Goal: Find specific page/section: Find specific page/section

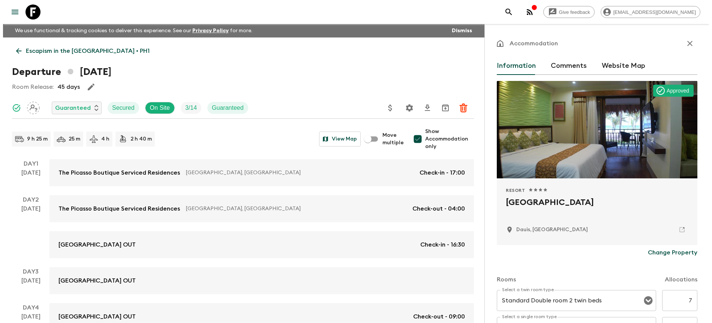
scroll to position [444, 0]
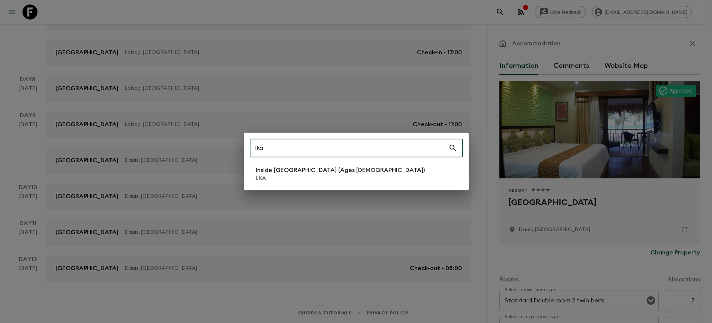
type input "lka"
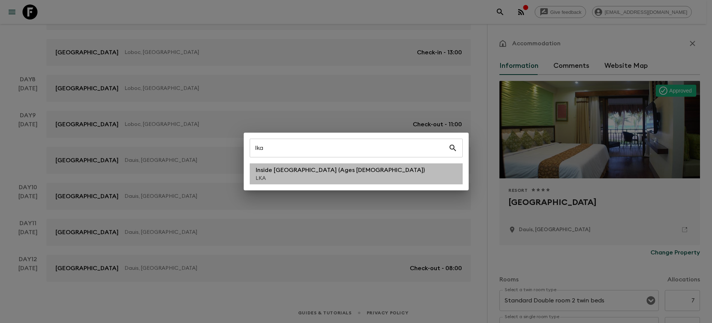
click at [303, 175] on p "LKA" at bounding box center [340, 178] width 169 height 7
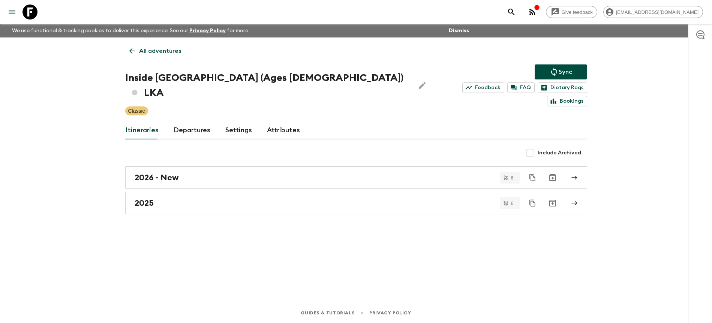
click at [209, 121] on div "Itineraries Departures Settings Attributes" at bounding box center [356, 130] width 462 height 18
click at [200, 121] on link "Departures" at bounding box center [192, 130] width 37 height 18
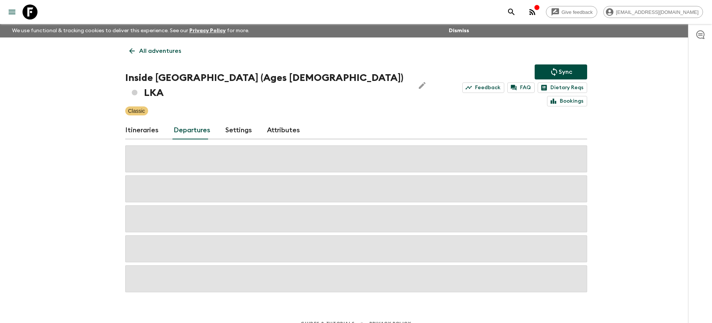
click at [656, 138] on div "Give feedback [PERSON_NAME][EMAIL_ADDRESS][DOMAIN_NAME] We use functional & tra…" at bounding box center [356, 167] width 712 height 334
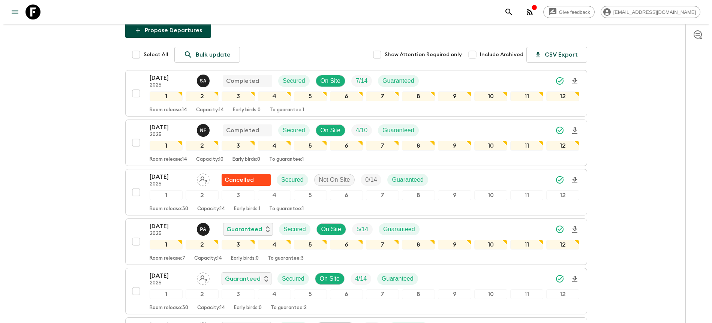
scroll to position [176, 0]
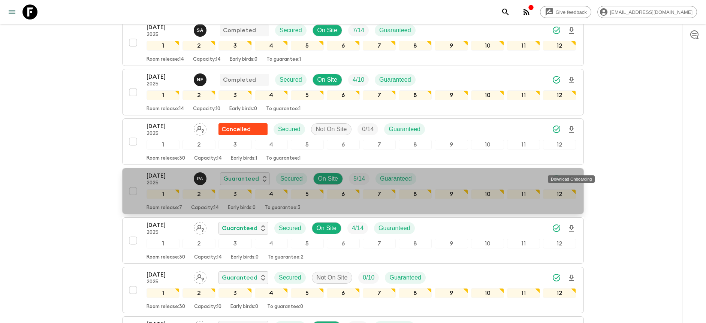
click at [574, 175] on icon "Download Onboarding" at bounding box center [571, 179] width 9 height 9
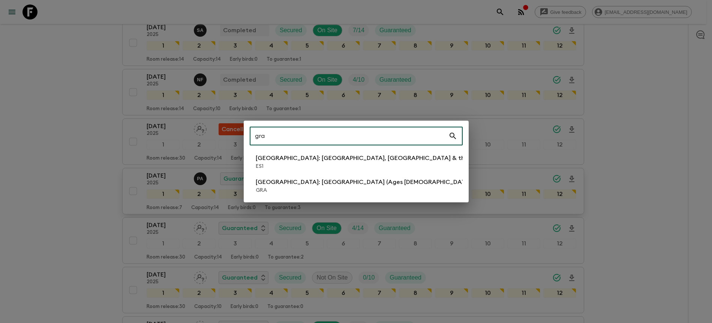
type input "gra"
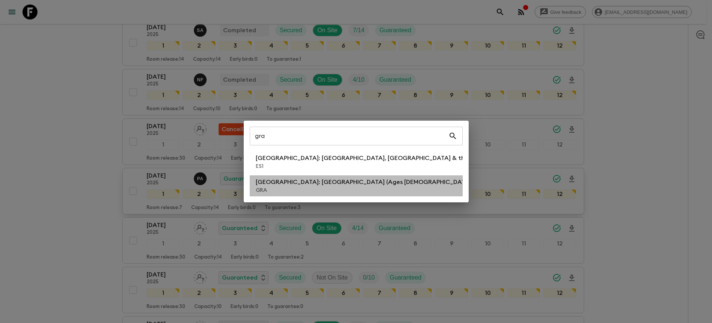
click at [348, 179] on p "[GEOGRAPHIC_DATA]: [GEOGRAPHIC_DATA] (Ages [DEMOGRAPHIC_DATA])" at bounding box center [364, 182] width 217 height 9
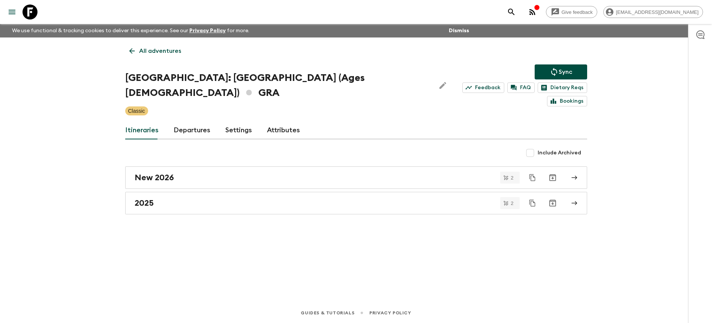
click at [195, 121] on link "Departures" at bounding box center [192, 130] width 37 height 18
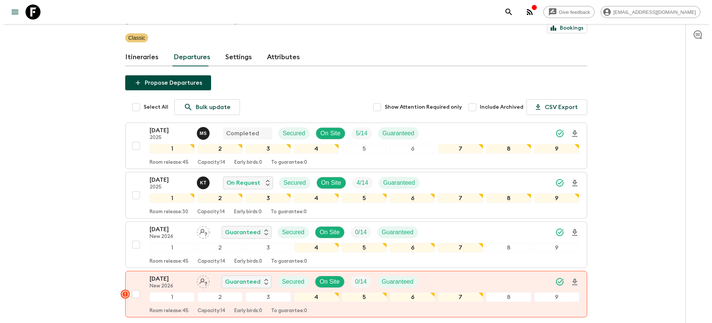
scroll to position [74, 0]
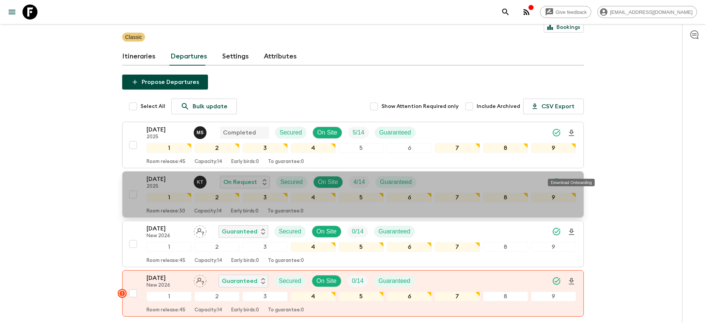
click at [573, 179] on icon "Download Onboarding" at bounding box center [571, 182] width 5 height 6
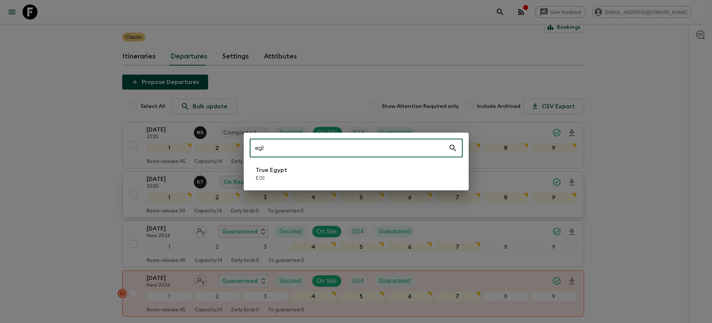
type input "eg1"
click at [375, 181] on li "True Egypt EG1" at bounding box center [356, 173] width 213 height 21
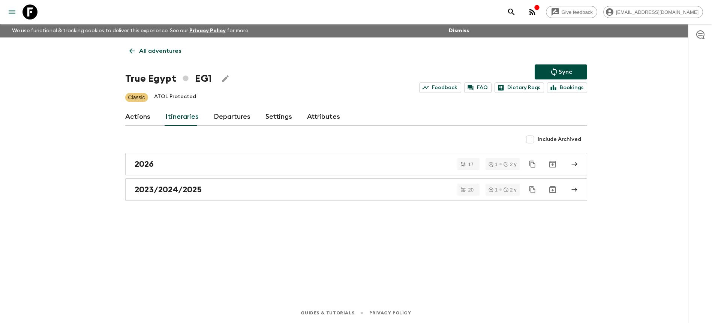
click at [232, 125] on link "Departures" at bounding box center [232, 117] width 37 height 18
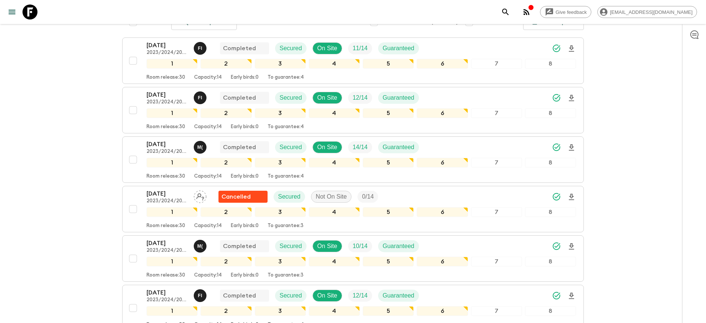
scroll to position [145, 0]
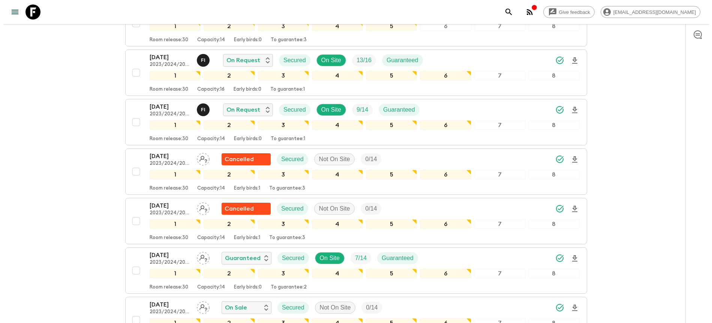
scroll to position [527, 0]
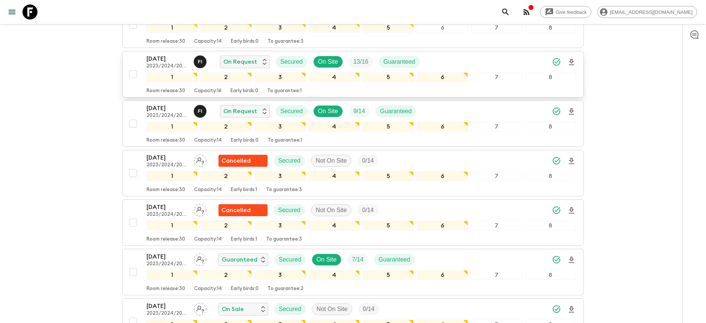
click at [571, 60] on icon "Download Onboarding" at bounding box center [571, 62] width 9 height 9
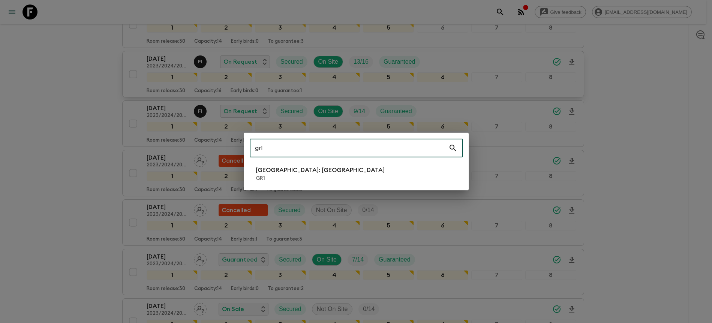
type input "gr1"
click at [308, 165] on li "[GEOGRAPHIC_DATA]: [GEOGRAPHIC_DATA] GR1" at bounding box center [356, 173] width 213 height 21
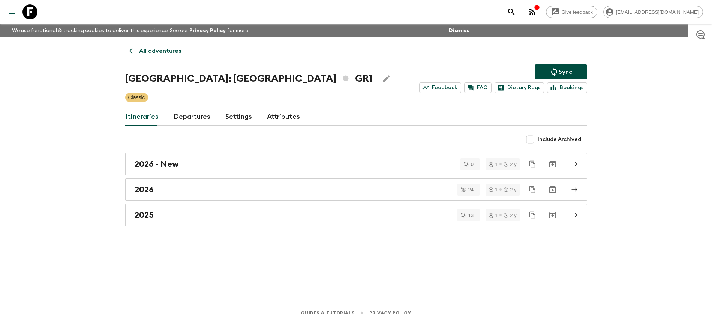
click at [190, 125] on link "Departures" at bounding box center [192, 117] width 37 height 18
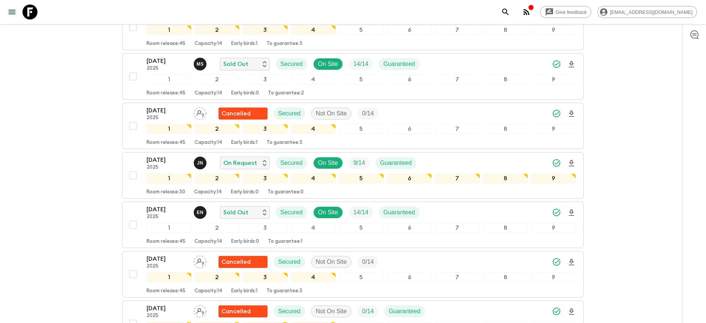
scroll to position [427, 0]
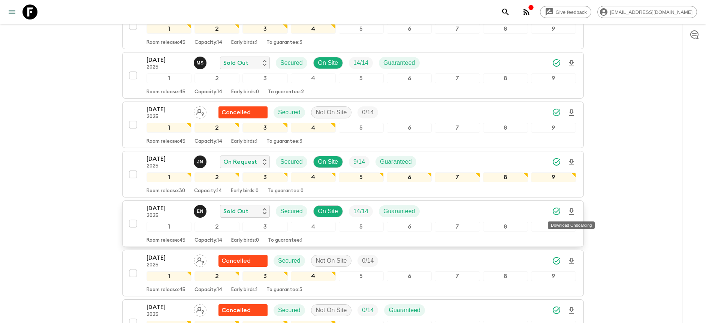
click at [574, 212] on icon "Download Onboarding" at bounding box center [571, 211] width 9 height 9
